Goal: Task Accomplishment & Management: Use online tool/utility

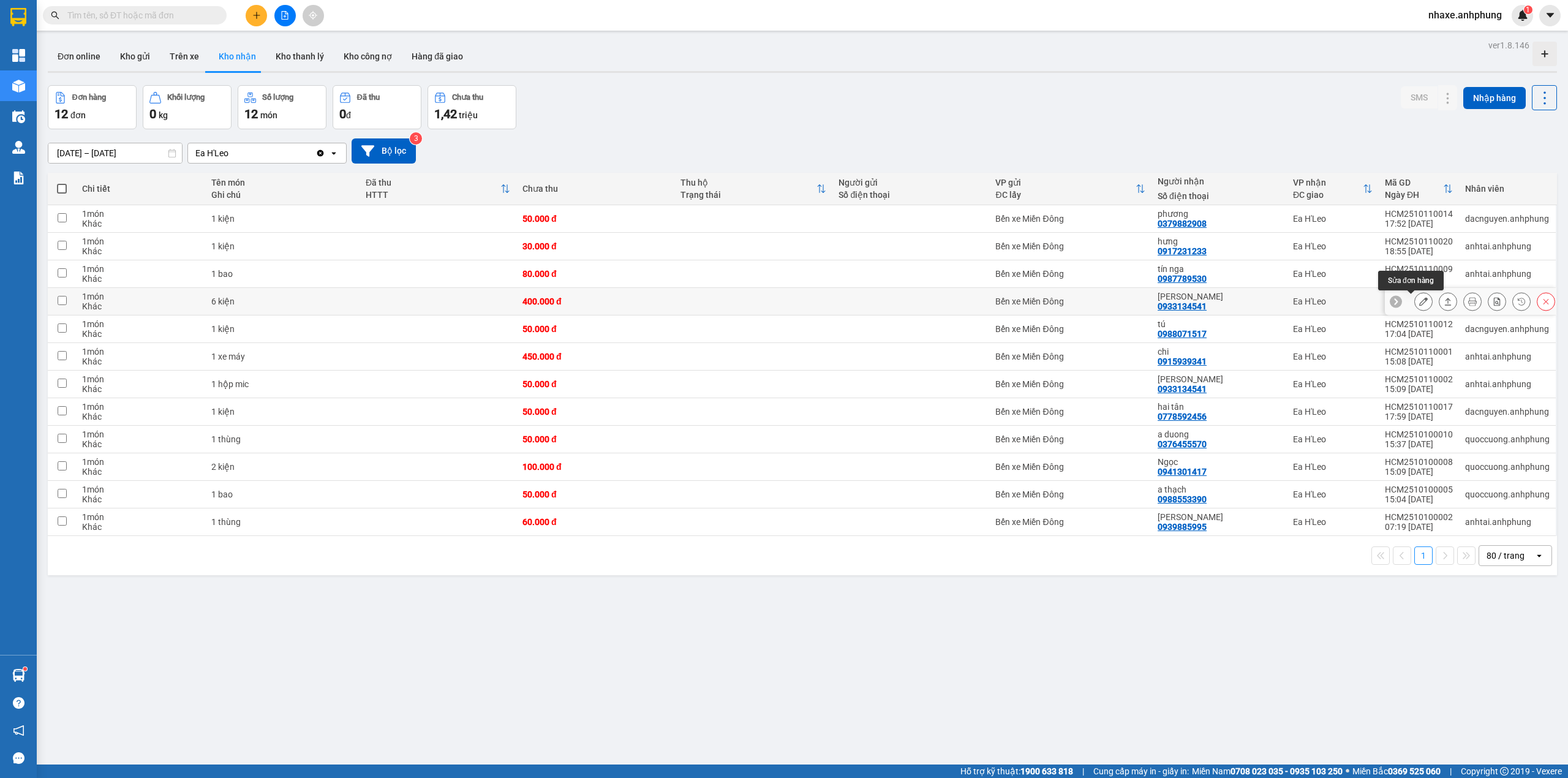
click at [1419, 306] on icon at bounding box center [1424, 302] width 9 height 9
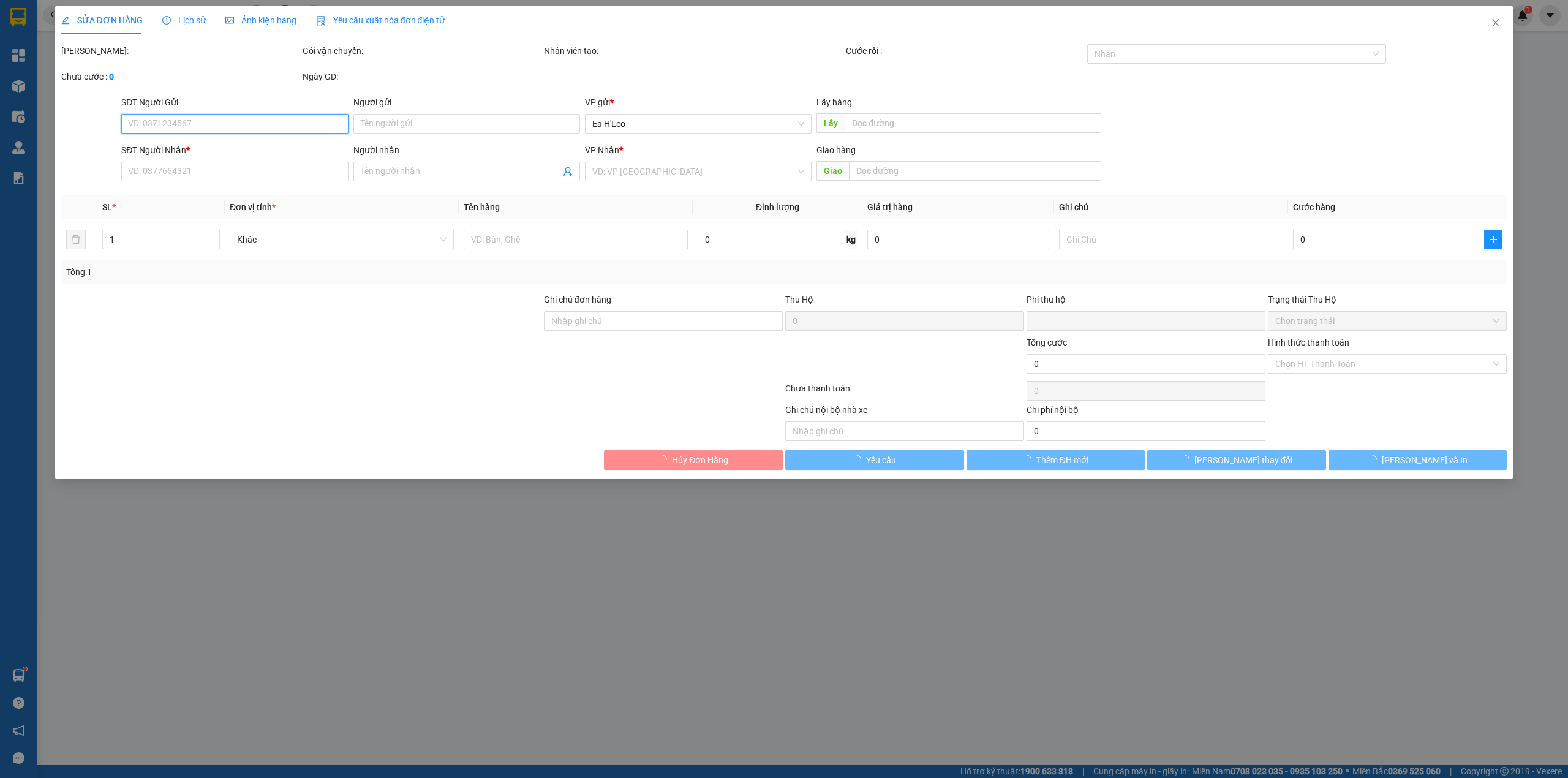
type input "0933134541"
type input "[PERSON_NAME]"
type input "0"
type input "400.000"
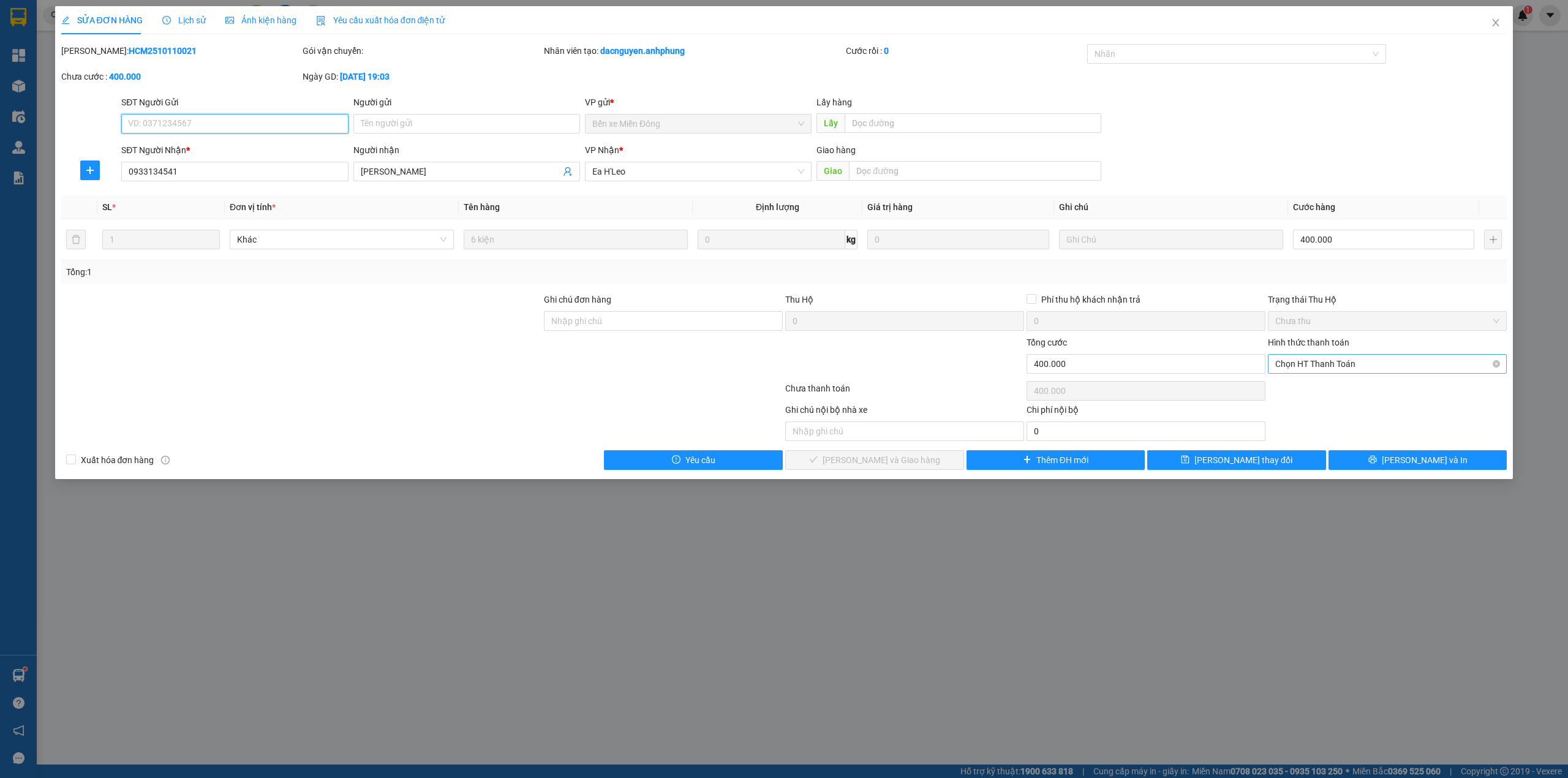
click at [1371, 362] on span "Chọn HT Thanh Toán" at bounding box center [1387, 364] width 224 height 18
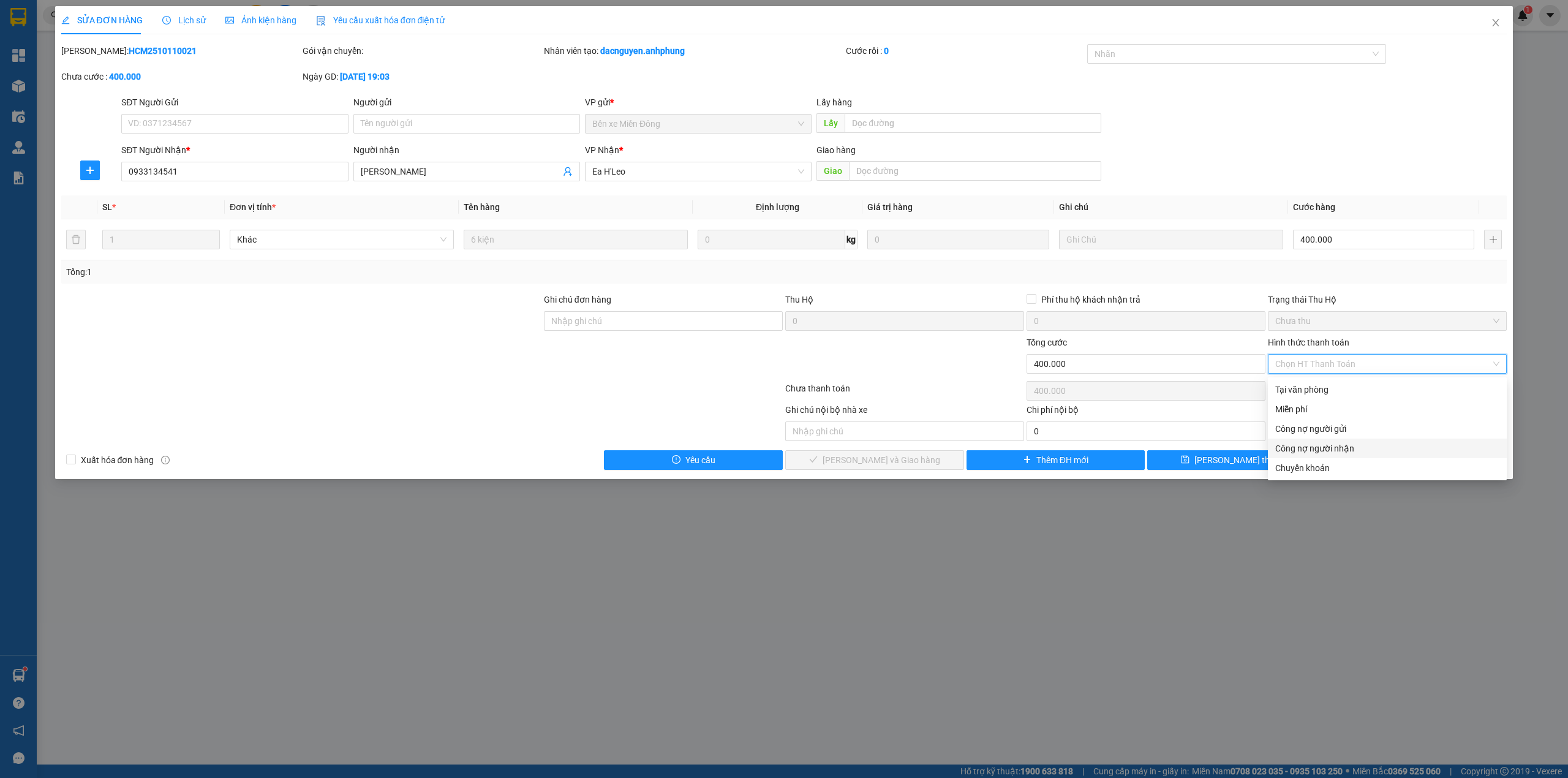
click at [1353, 447] on div "Công nợ người nhận" at bounding box center [1387, 448] width 224 height 14
type input "0"
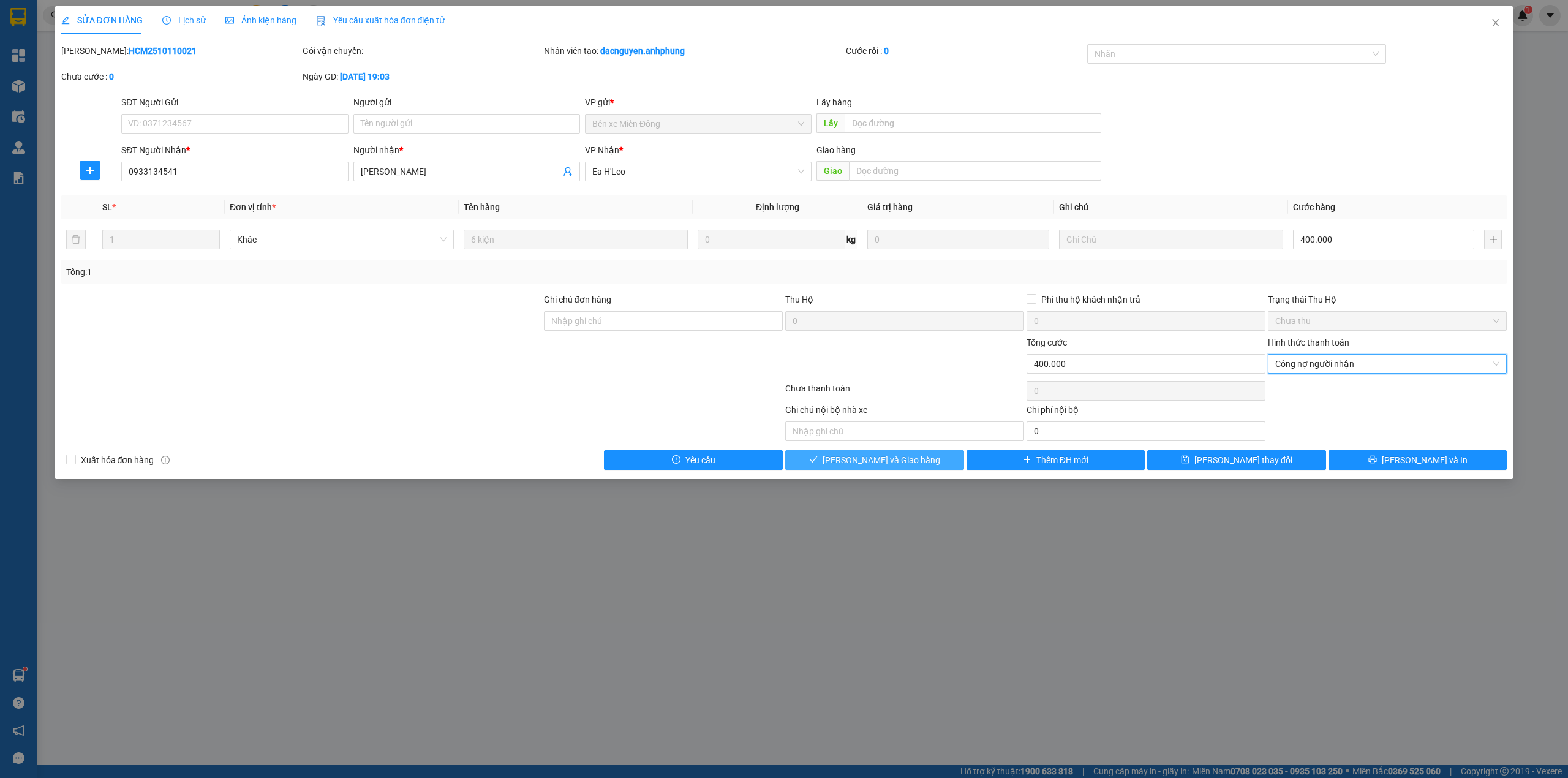
drag, startPoint x: 919, startPoint y: 459, endPoint x: 988, endPoint y: 449, distance: 69.7
click at [926, 459] on button "[PERSON_NAME] và Giao hàng" at bounding box center [874, 461] width 178 height 20
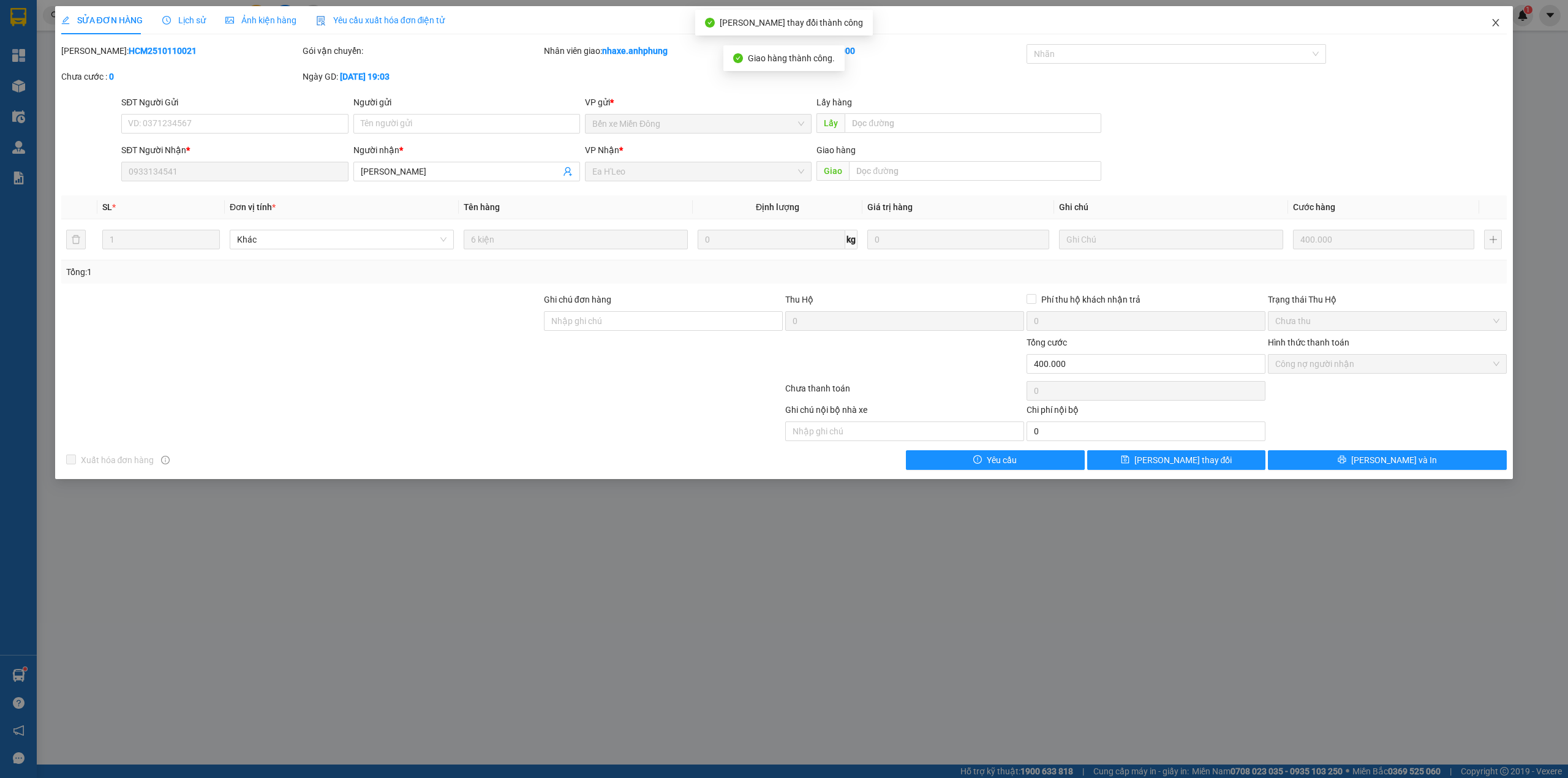
click at [1497, 23] on icon "close" at bounding box center [1496, 23] width 10 height 10
